Goal: Task Accomplishment & Management: Manage account settings

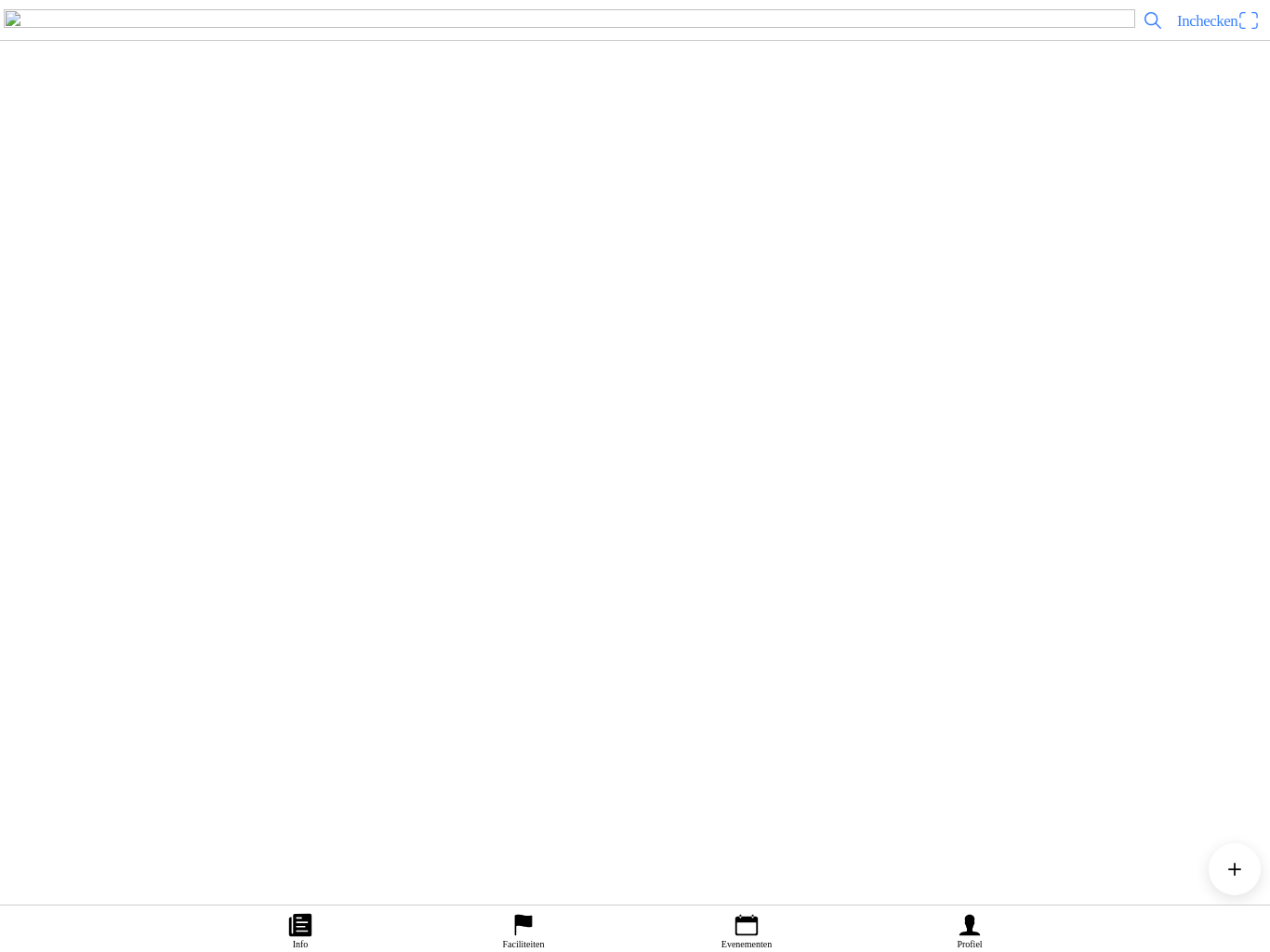
scroll to position [3564, 0]
click at [67, 610] on img at bounding box center [41, 584] width 52 height 52
click at [1196, 463] on div "Ticket kopen" at bounding box center [635, 448] width 1270 height 33
click at [131, 461] on span "button" at bounding box center [121, 448] width 16 height 25
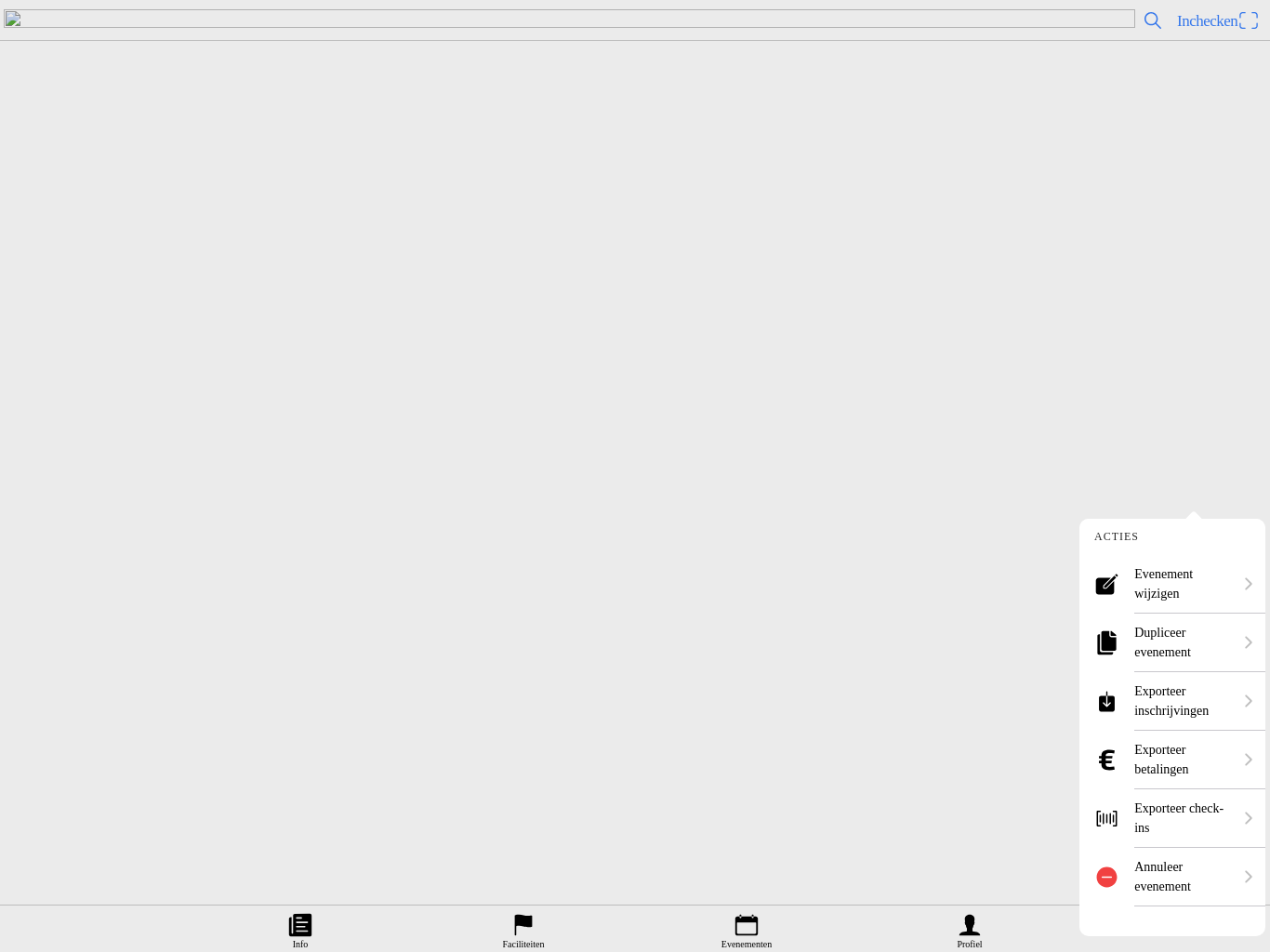
click at [1164, 581] on ion-label "Evenement wijzigen" at bounding box center [1182, 583] width 98 height 39
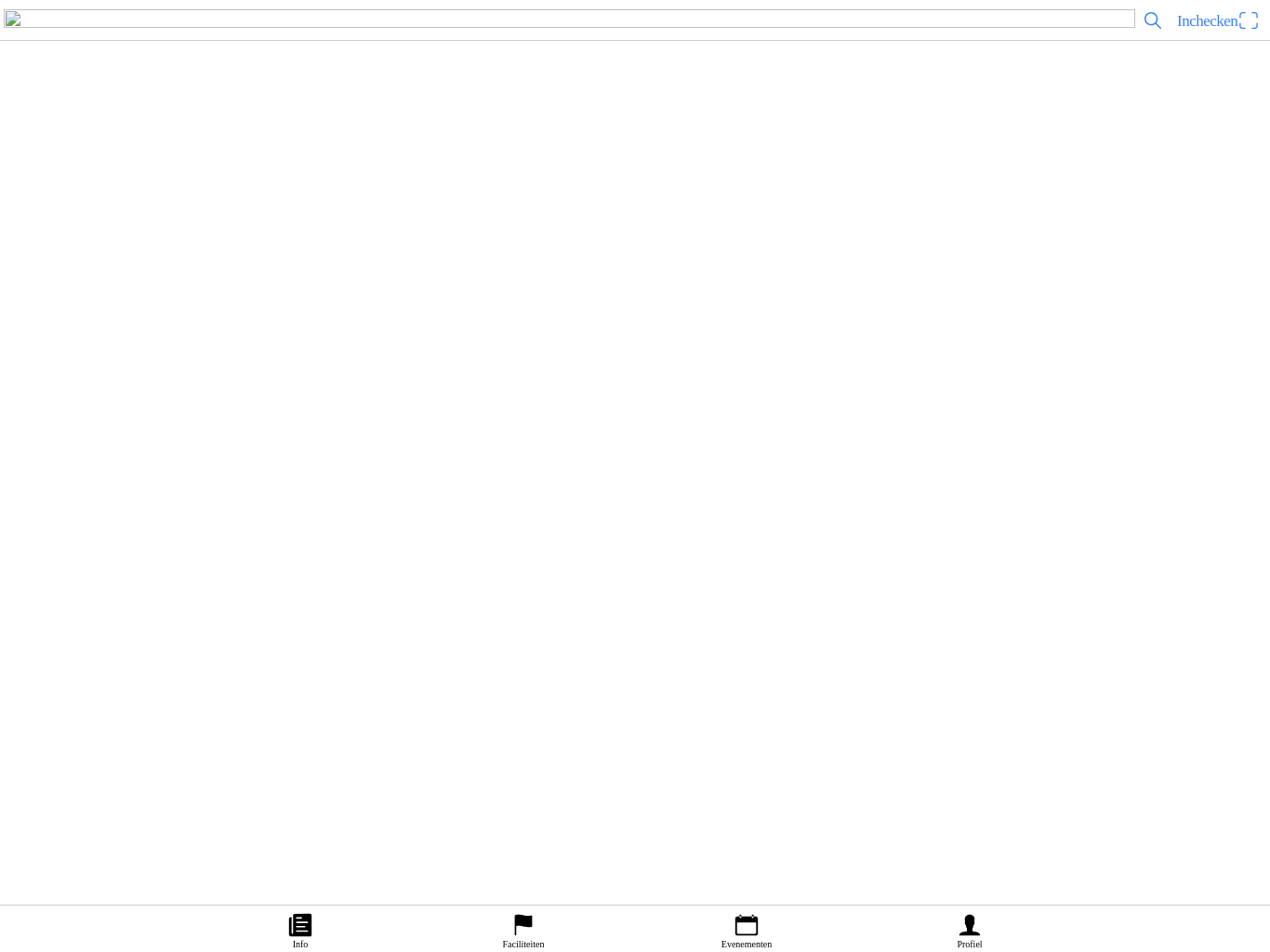
scroll to position [3804, 0]
click at [526, 911] on icon "flag" at bounding box center [523, 925] width 28 height 28
click at [499, 542] on h2 "MSV-NOV Heerde" at bounding box center [668, 529] width 1173 height 24
click at [0, 0] on slot "Opwaarderingen" at bounding box center [0, 0] width 0 height 0
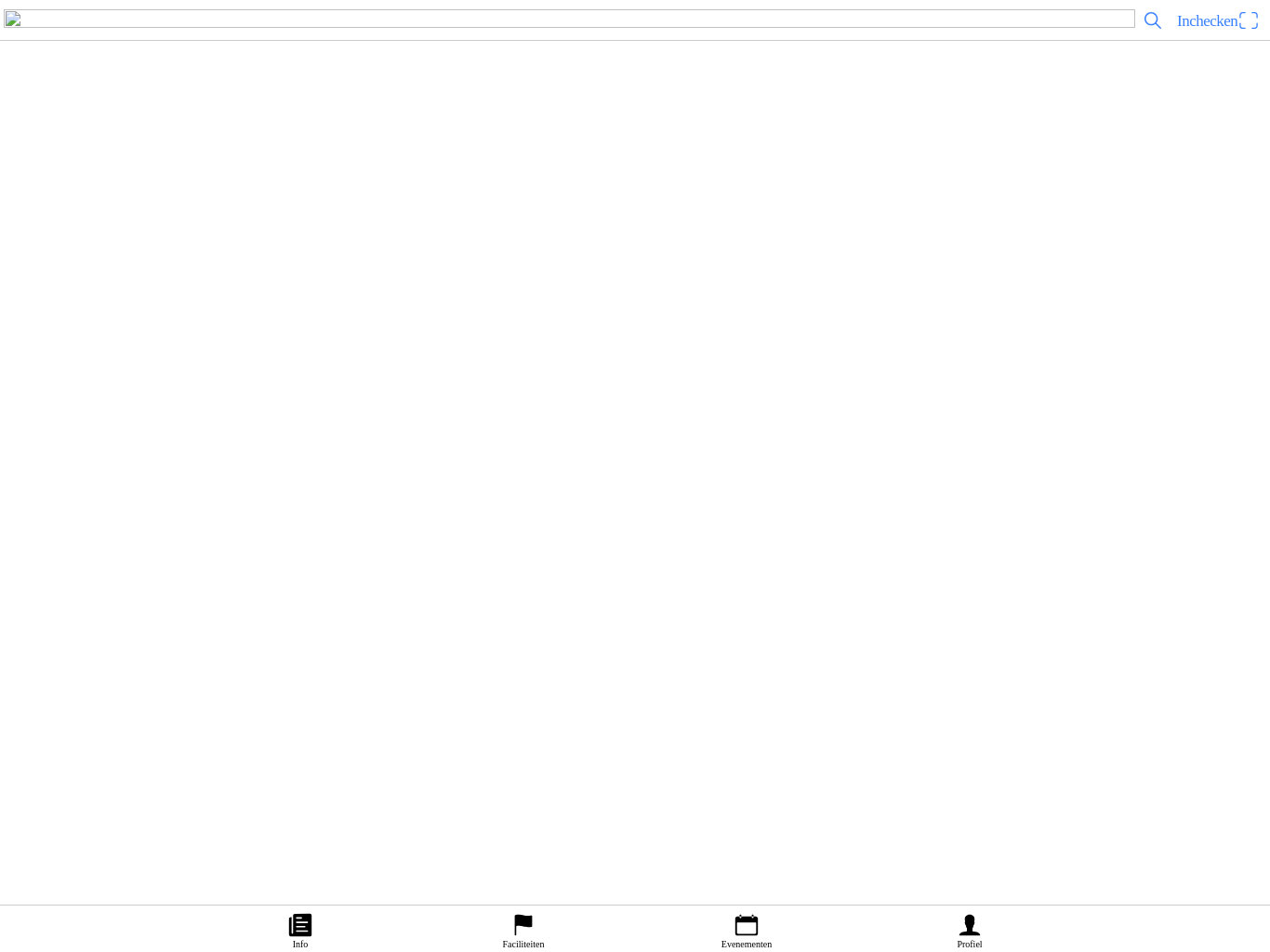
click at [743, 911] on icon "calendar" at bounding box center [746, 925] width 28 height 28
click at [511, 98] on div "[DATE] 17:08 Nations Zijspannen en Quads 27 en [DATE]. MSV-NOV Heerde" at bounding box center [672, 60] width 1180 height 75
click at [131, 461] on span "button" at bounding box center [121, 448] width 16 height 25
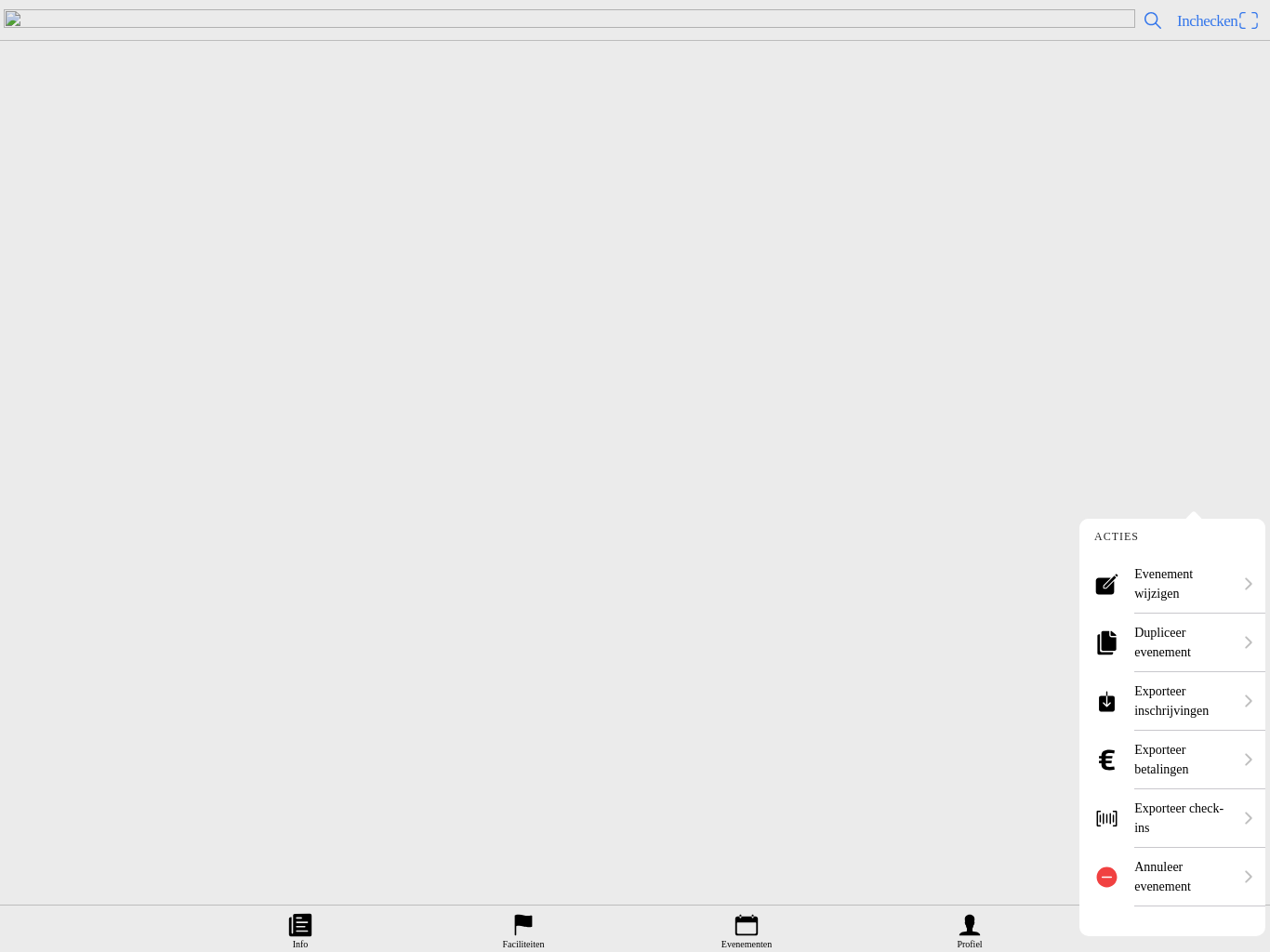
click at [1182, 580] on ion-label "Evenement wijzigen" at bounding box center [1182, 583] width 98 height 39
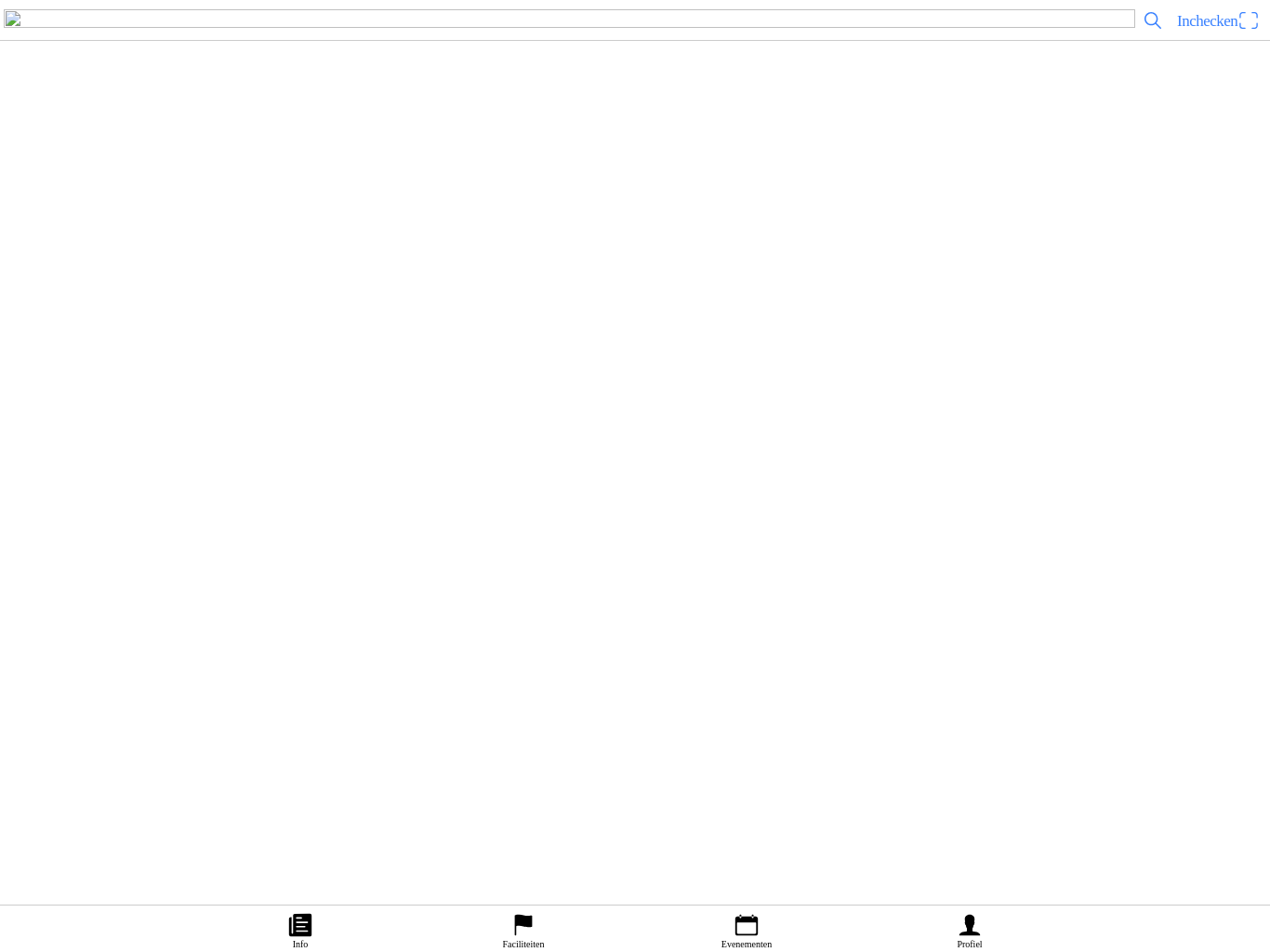
scroll to position [4852, 0]
